Goal: Task Accomplishment & Management: Manage account settings

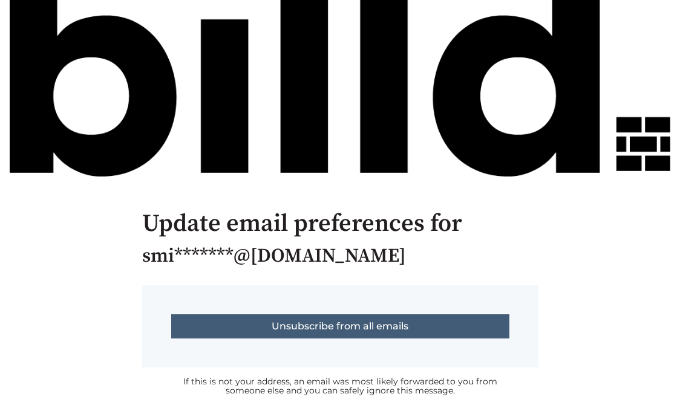
scroll to position [77, 0]
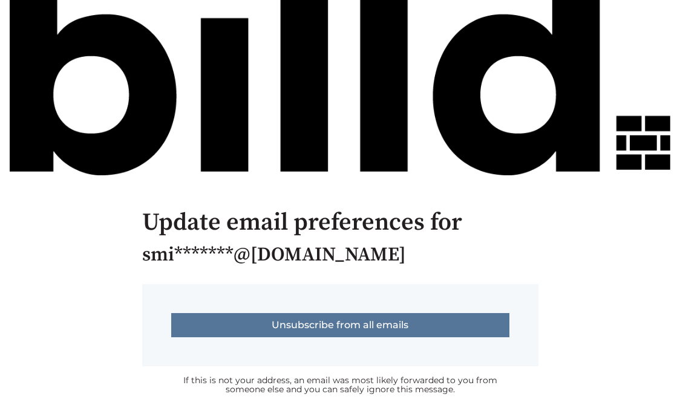
click at [349, 326] on input "Unsubscribe from all emails" at bounding box center [340, 325] width 338 height 24
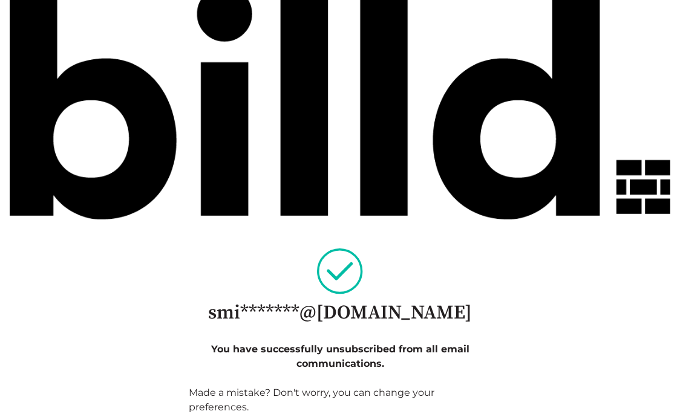
scroll to position [91, 0]
